Goal: Task Accomplishment & Management: Complete application form

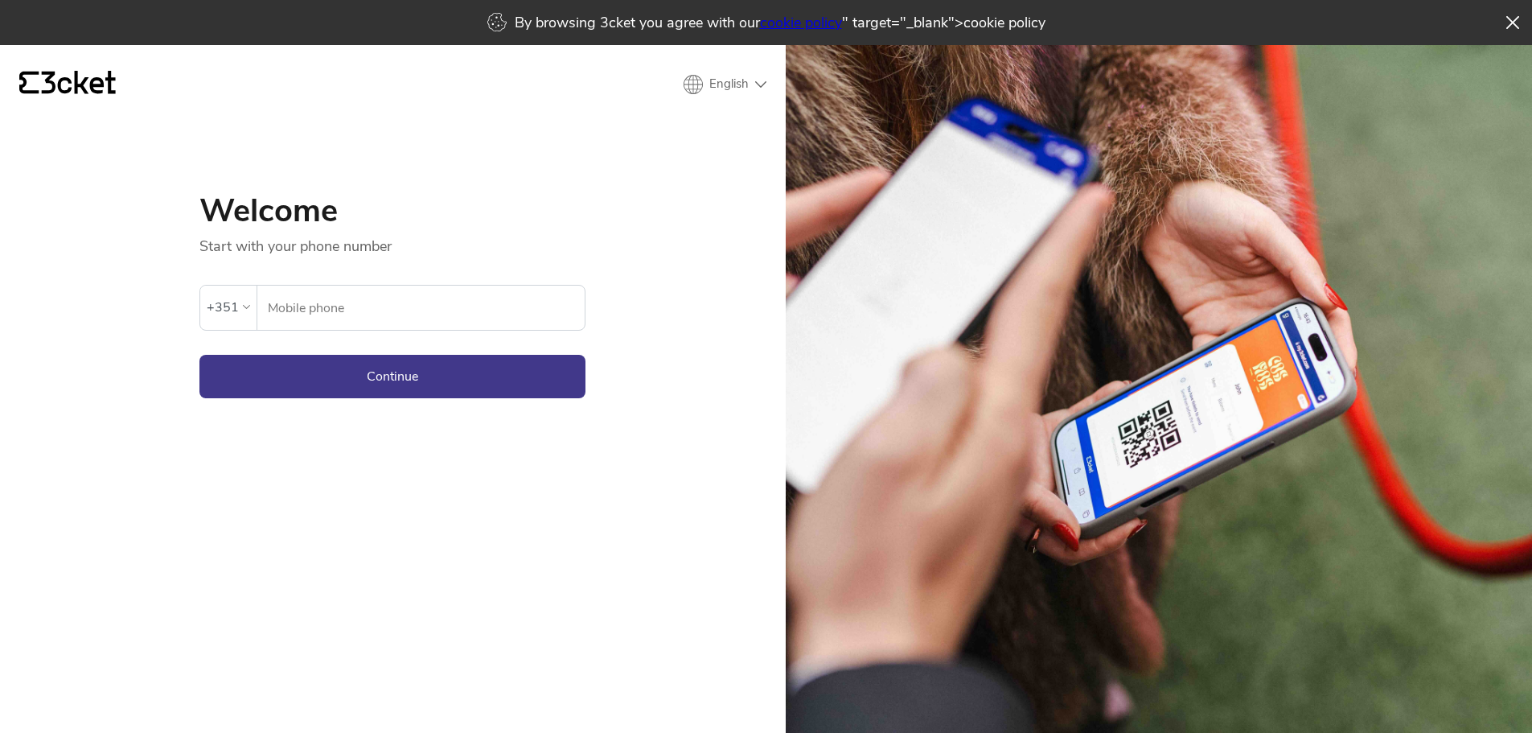
click at [692, 232] on div "{' '} English English Português Español Welcome Start with your phone number An…" at bounding box center [393, 411] width 786 height 733
click at [516, 303] on input "Mobile phone" at bounding box center [426, 308] width 318 height 44
type input "644681505"
click at [240, 309] on div "+351" at bounding box center [228, 307] width 43 height 24
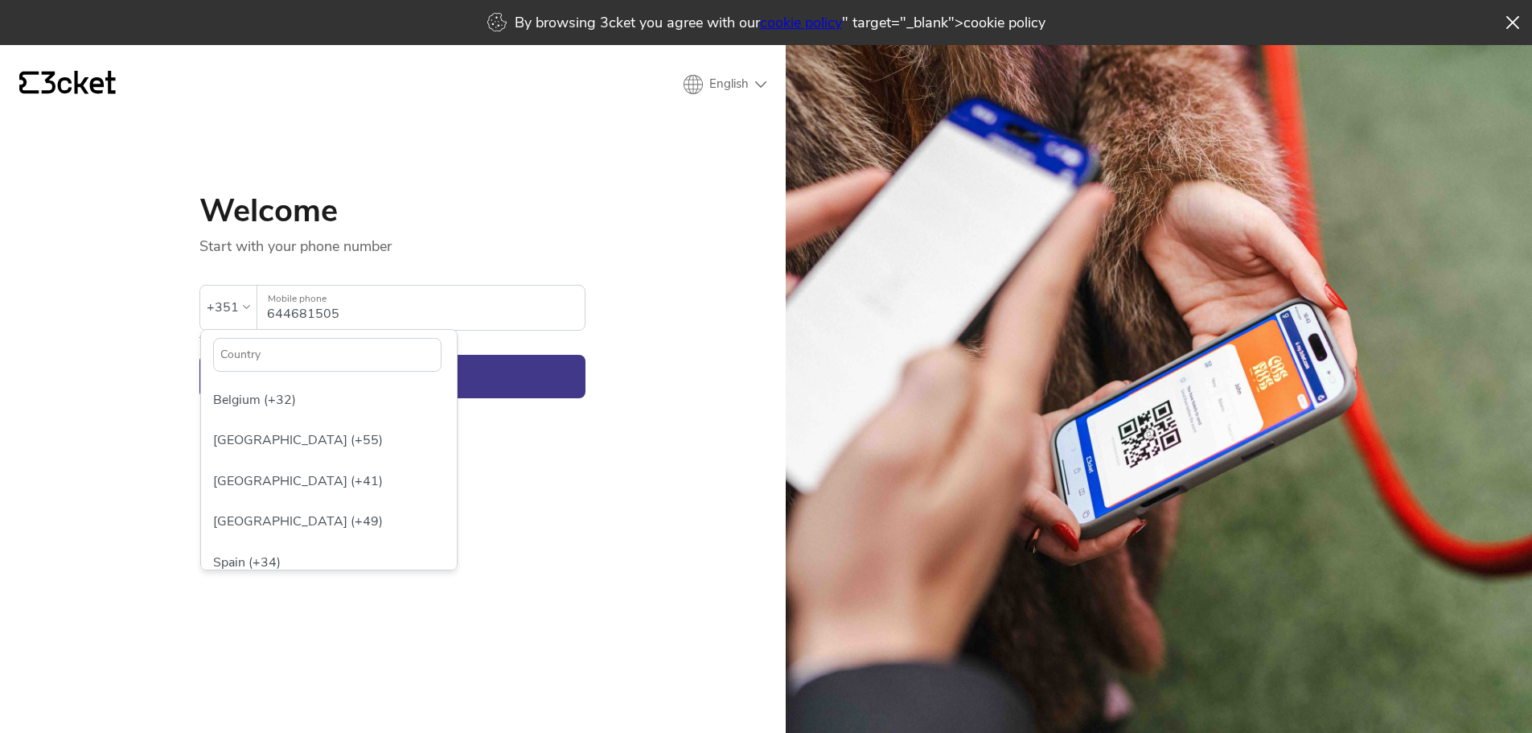
click at [285, 348] on input "text" at bounding box center [327, 355] width 228 height 34
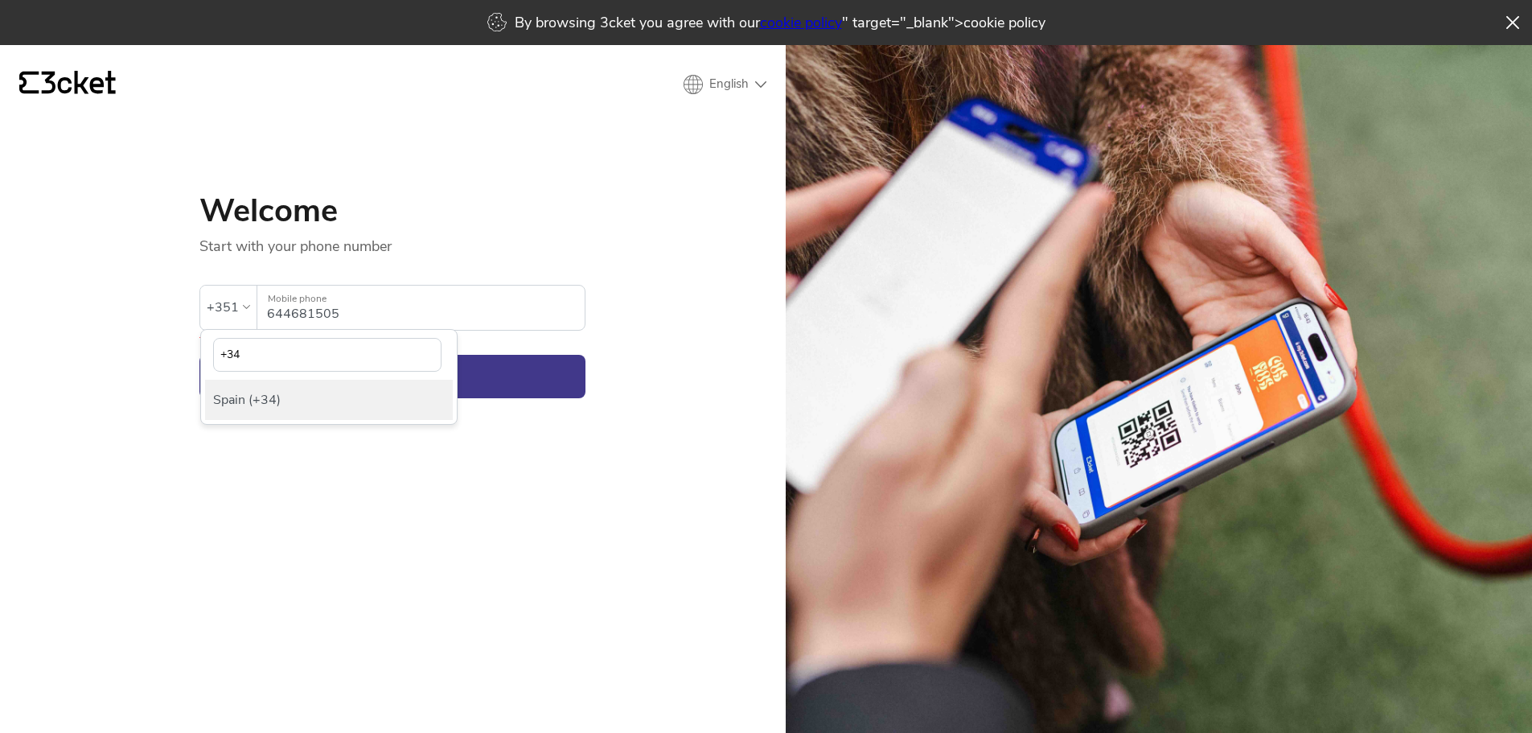
type input "+34"
click at [298, 396] on div "Spain (+34)" at bounding box center [329, 400] width 248 height 40
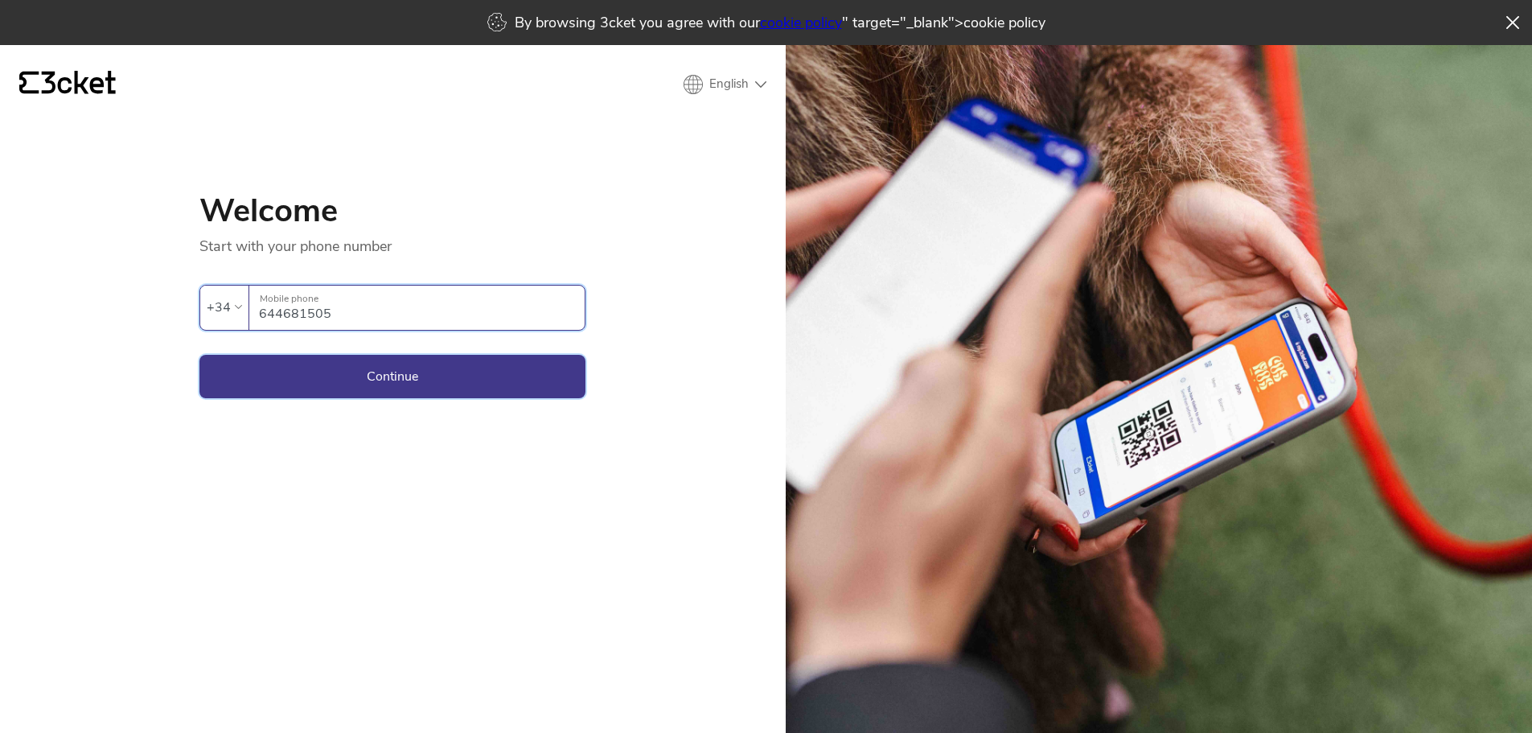
click at [426, 386] on button "Continue" at bounding box center [392, 376] width 386 height 43
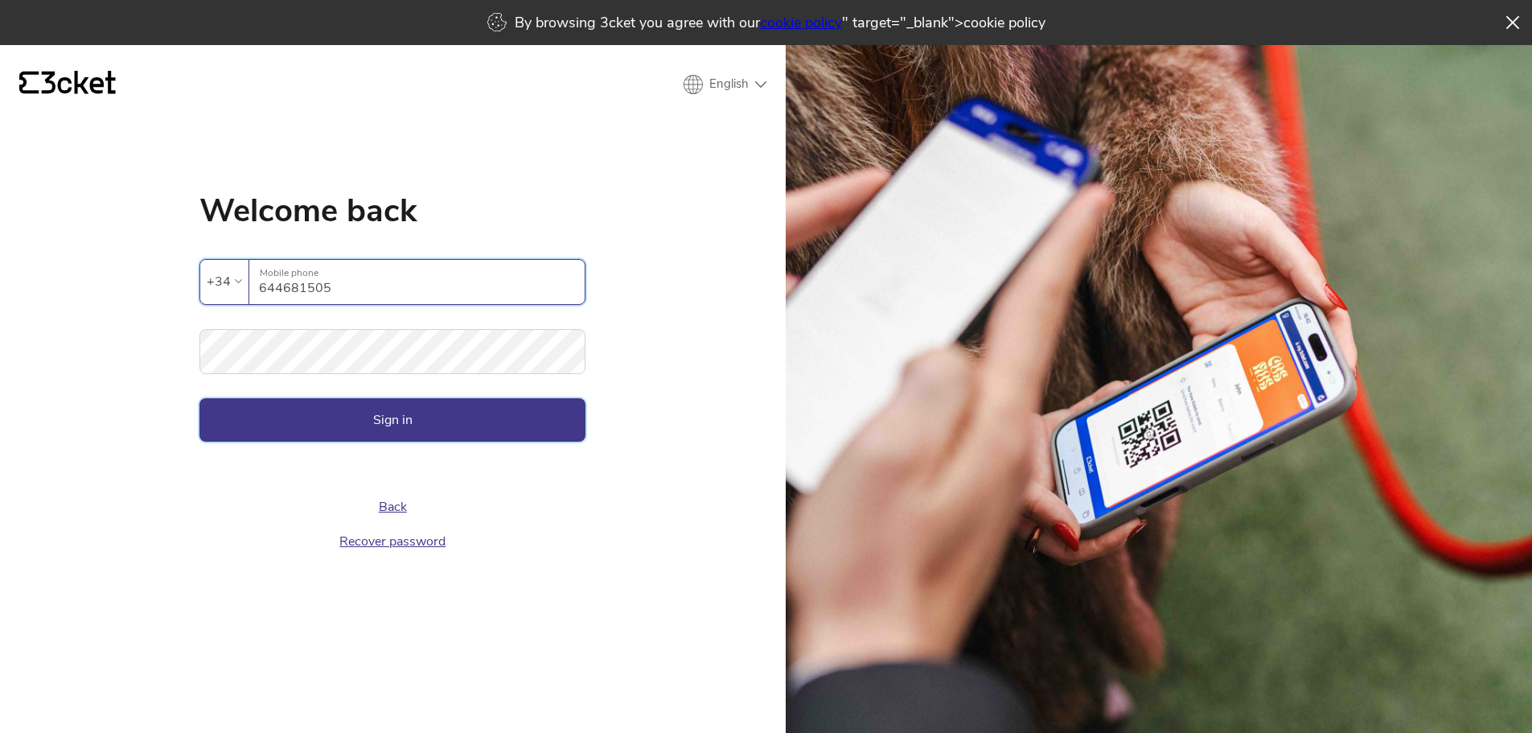
click at [438, 413] on button "Sign in" at bounding box center [392, 419] width 386 height 43
